Goal: Participate in discussion

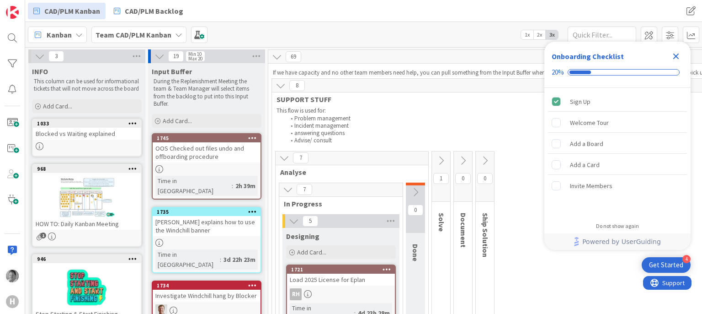
click at [674, 55] on icon "Close Checklist" at bounding box center [676, 56] width 11 height 11
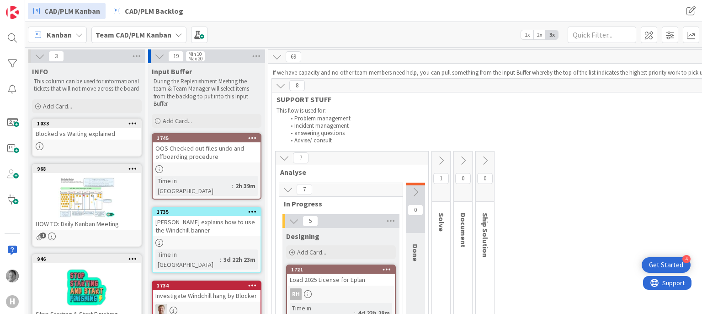
click at [240, 102] on p "During the Replenishment Meeting the team & Team Manager will select items from…" at bounding box center [207, 93] width 106 height 30
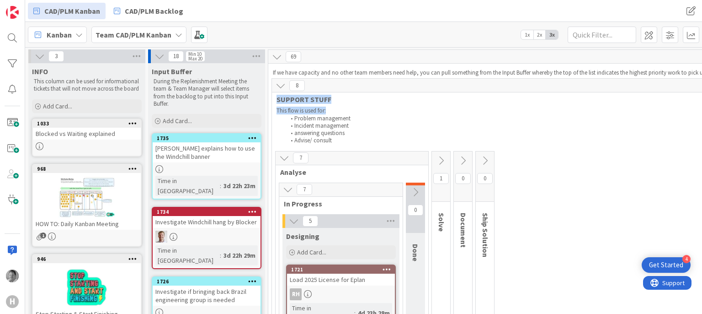
drag, startPoint x: 420, startPoint y: 89, endPoint x: 470, endPoint y: 109, distance: 54.0
click at [129, 65] on div "INFO This column can be used for informational tickets that will not move acros…" at bounding box center [86, 79] width 117 height 32
click at [37, 54] on icon at bounding box center [40, 56] width 10 height 10
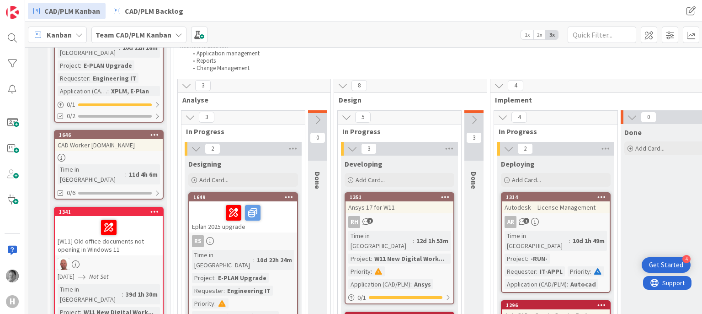
scroll to position [816, 0]
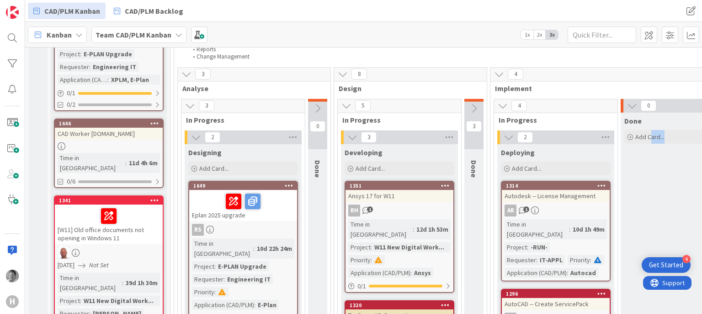
drag, startPoint x: 665, startPoint y: 139, endPoint x: 643, endPoint y: 44, distance: 97.6
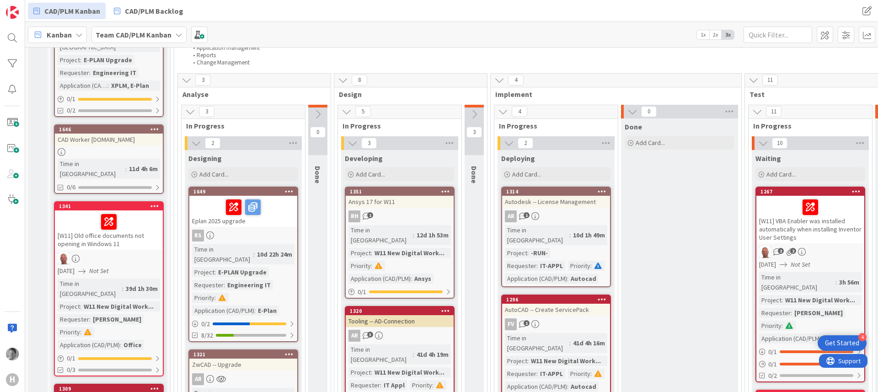
scroll to position [810, 0]
click at [688, 136] on div "Add Card..." at bounding box center [679, 143] width 110 height 14
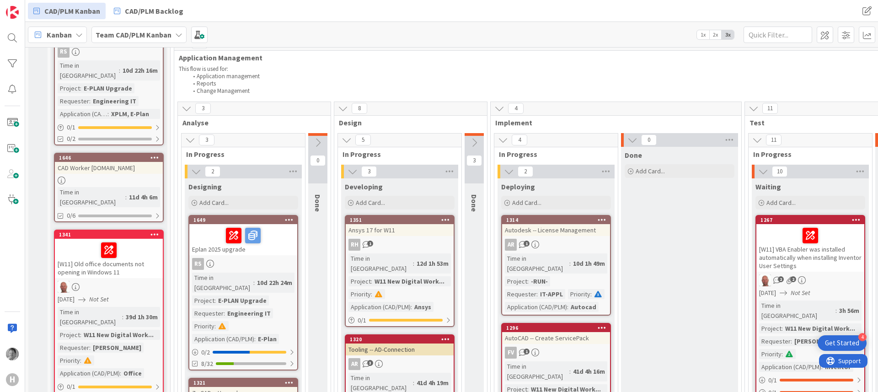
scroll to position [783, 0]
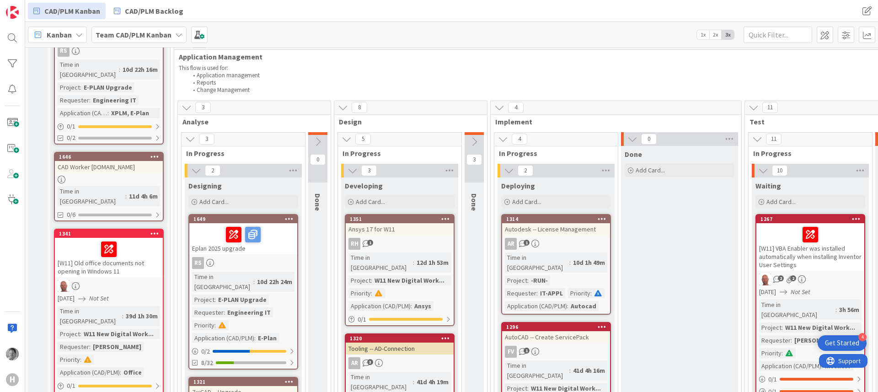
click at [474, 135] on button at bounding box center [473, 142] width 19 height 14
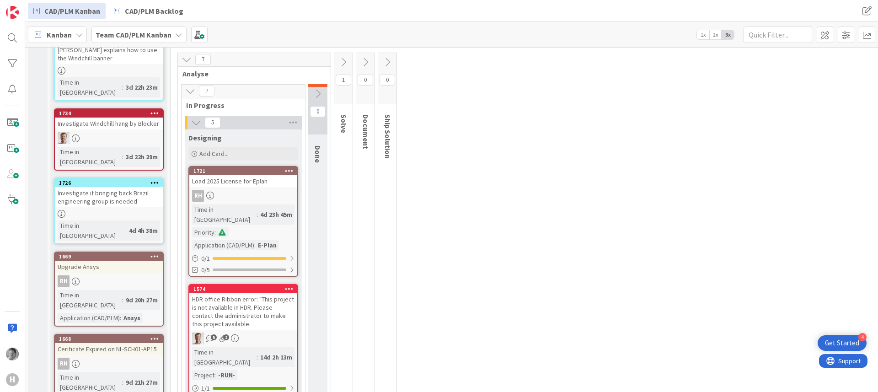
scroll to position [0, 0]
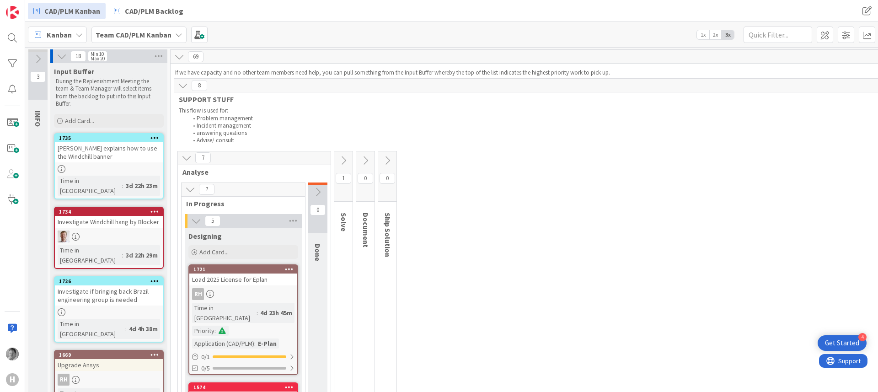
click at [342, 158] on icon at bounding box center [343, 160] width 10 height 10
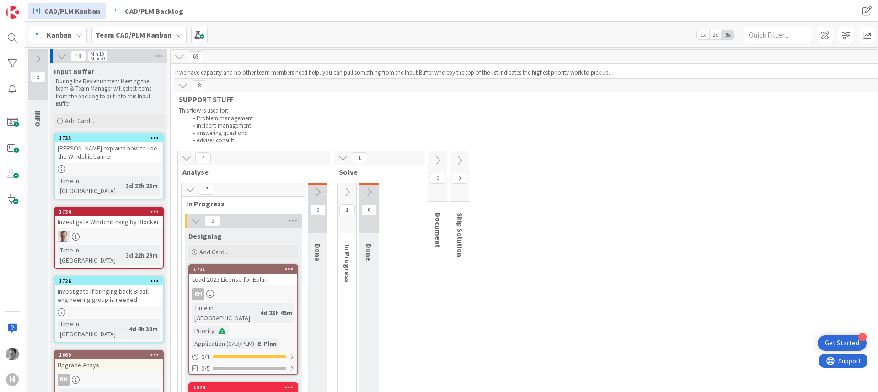
click at [346, 188] on icon at bounding box center [347, 192] width 10 height 10
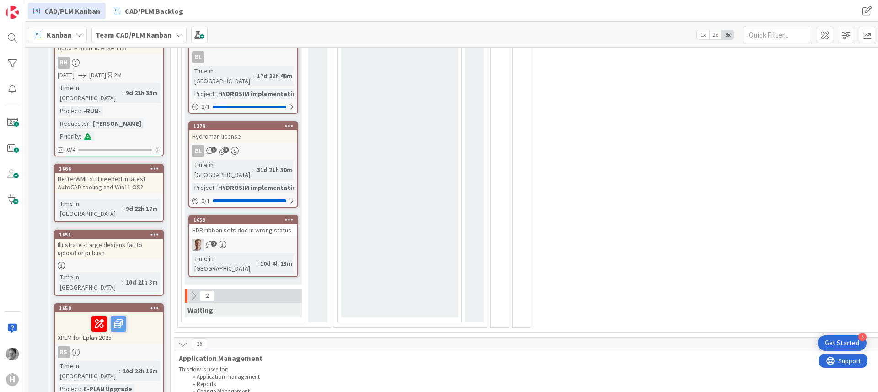
scroll to position [438, 0]
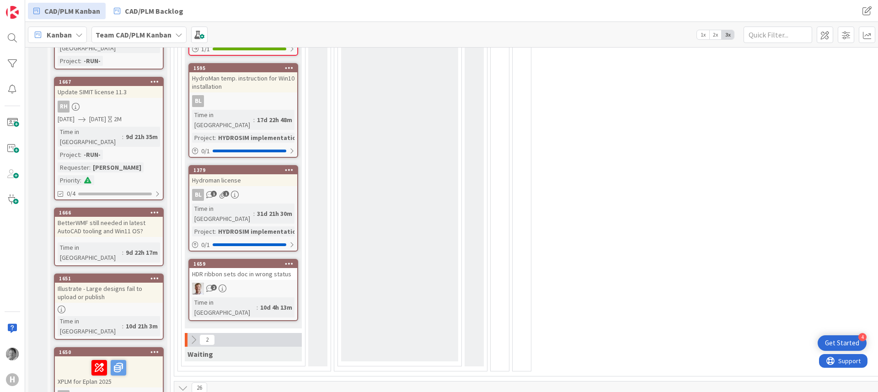
click at [192, 313] on icon at bounding box center [193, 340] width 10 height 10
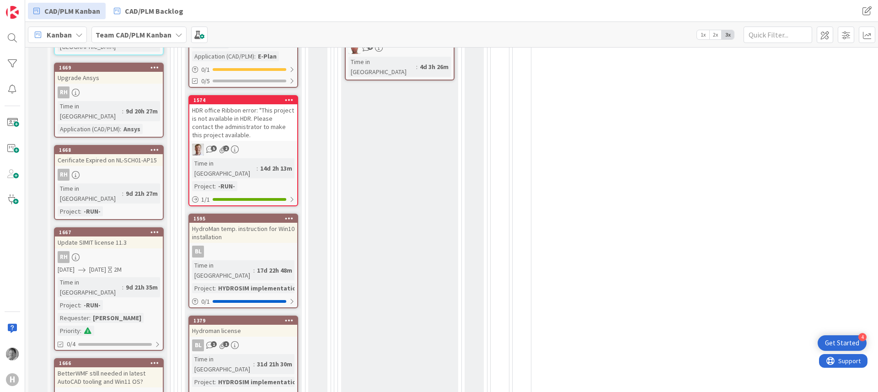
scroll to position [282, 0]
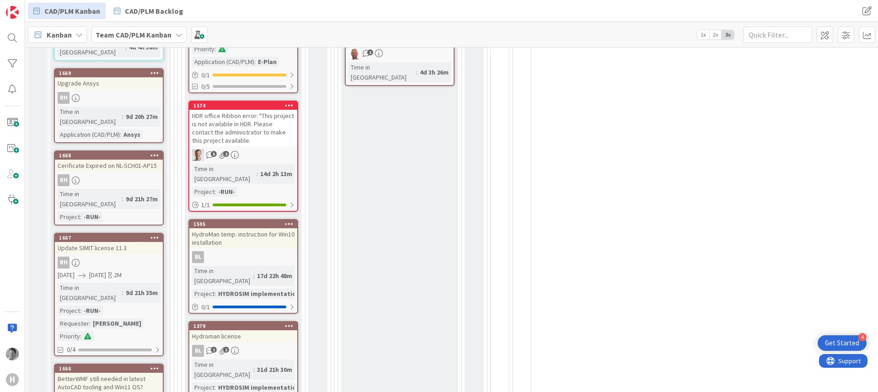
click at [78, 313] on div "BetterWMF still needed in latest AutoCAD tooling and Win11 OS?" at bounding box center [109, 383] width 108 height 20
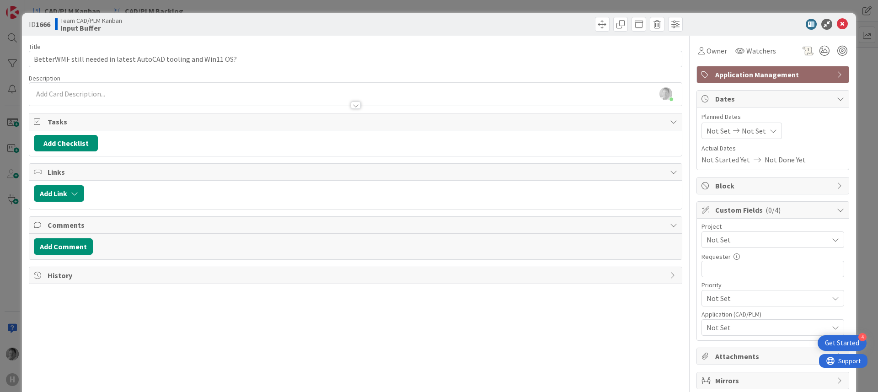
drag, startPoint x: 270, startPoint y: 136, endPoint x: 371, endPoint y: 159, distance: 103.2
click at [371, 159] on div "Title 62 / 128 BetterWMF still needed in latest AutoCAD tooling and Win11 OS? D…" at bounding box center [355, 225] width 653 height 378
click at [702, 24] on icon at bounding box center [842, 24] width 11 height 11
